Goal: Task Accomplishment & Management: Use online tool/utility

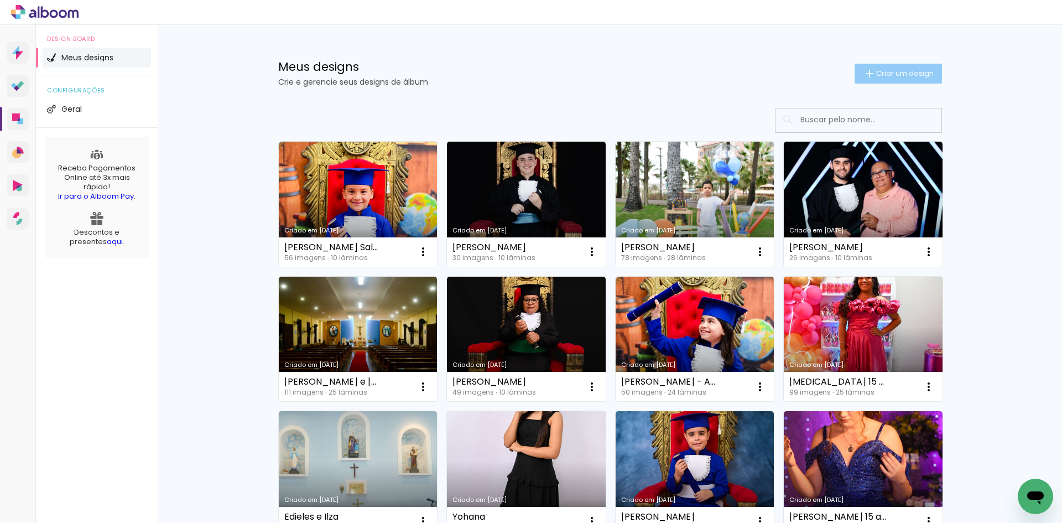
click at [900, 80] on paper-button "Criar um design" at bounding box center [897, 74] width 87 height 20
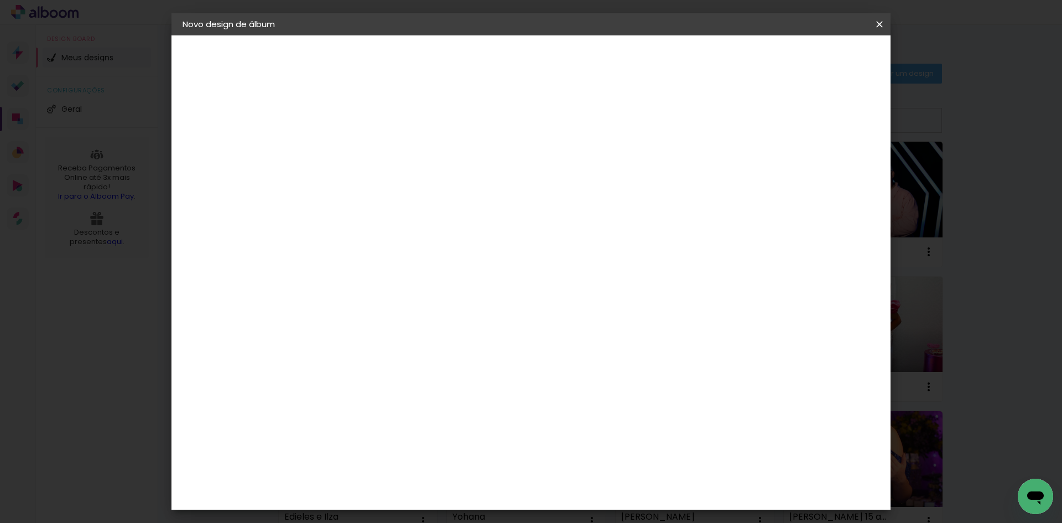
click at [363, 150] on input at bounding box center [363, 148] width 0 height 17
type input "[PERSON_NAME]"
type paper-input "[PERSON_NAME]"
click at [0, 0] on slot "Avançar" at bounding box center [0, 0] width 0 height 0
click at [381, 290] on div "Ágata" at bounding box center [369, 290] width 27 height 9
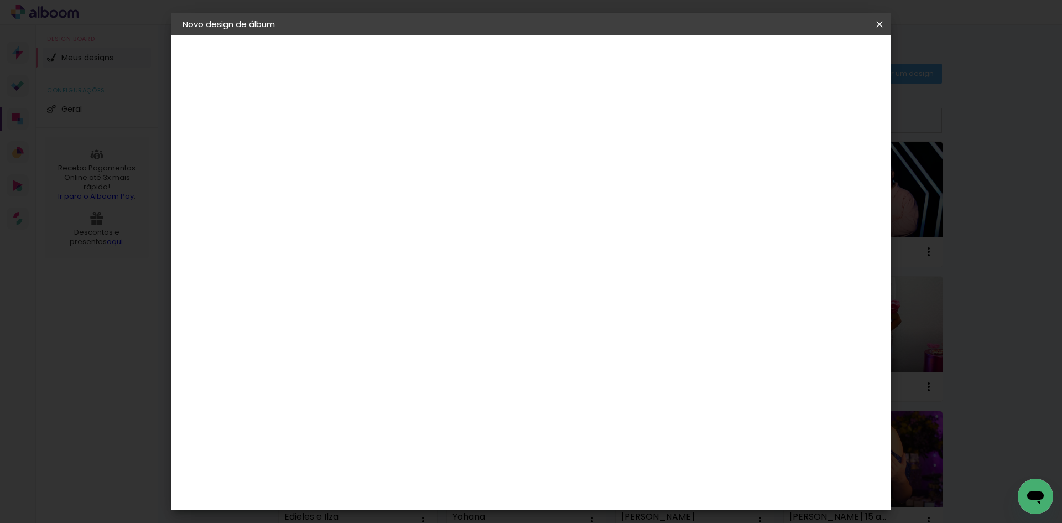
click at [0, 0] on slot "Avançar" at bounding box center [0, 0] width 0 height 0
click at [407, 184] on input "text" at bounding box center [384, 192] width 43 height 17
click at [0, 0] on slot "Luxo" at bounding box center [0, 0] width 0 height 0
type input "Luxo"
click at [438, 463] on span "15 × 15" at bounding box center [412, 477] width 51 height 29
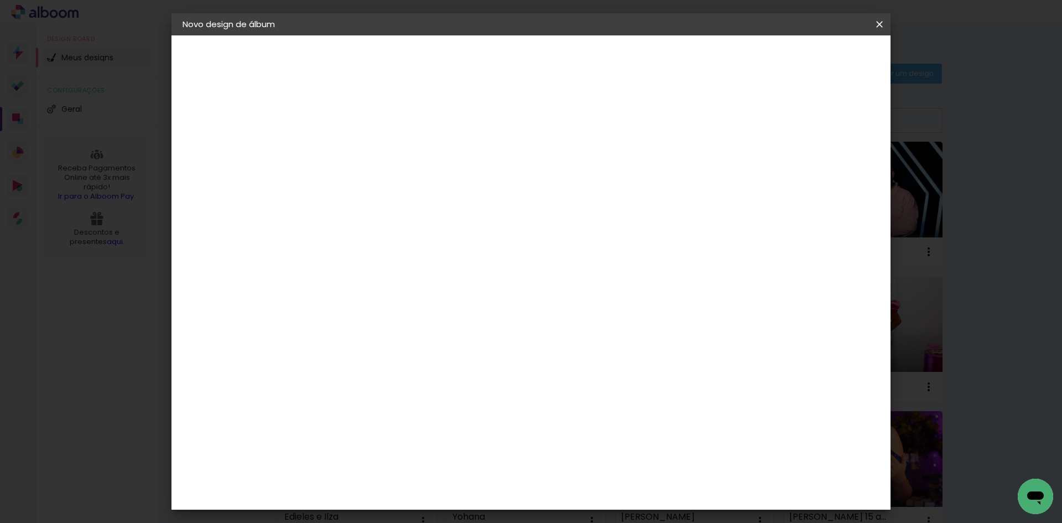
click at [0, 0] on slot "Avançar" at bounding box center [0, 0] width 0 height 0
click at [748, 121] on div at bounding box center [743, 119] width 10 height 10
type paper-checkbox "on"
click at [810, 58] on span "Iniciar design" at bounding box center [785, 59] width 50 height 8
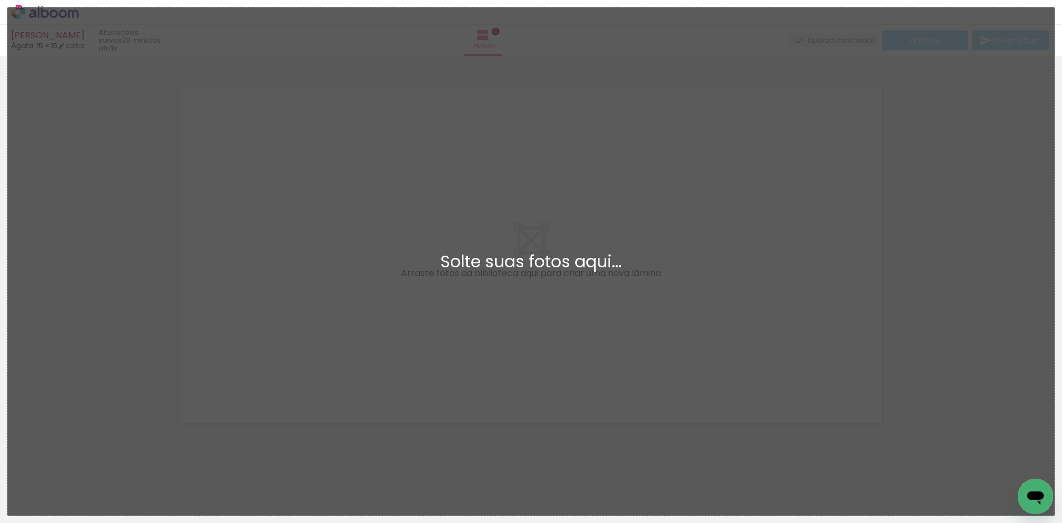
scroll to position [14, 0]
